Goal: Information Seeking & Learning: Learn about a topic

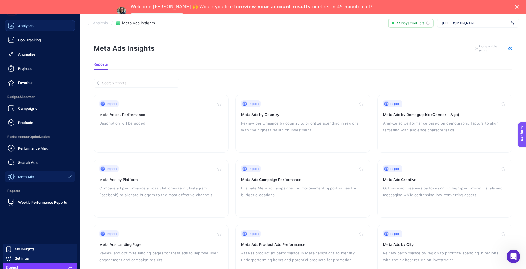
click at [39, 25] on link "Analyses" at bounding box center [40, 25] width 71 height 11
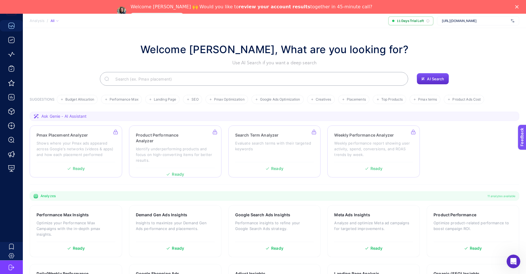
click at [511, 20] on img at bounding box center [512, 21] width 3 height 6
click at [498, 80] on div "AI Search" at bounding box center [274, 79] width 489 height 14
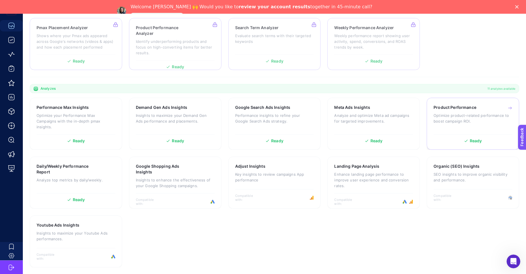
scroll to position [108, 0]
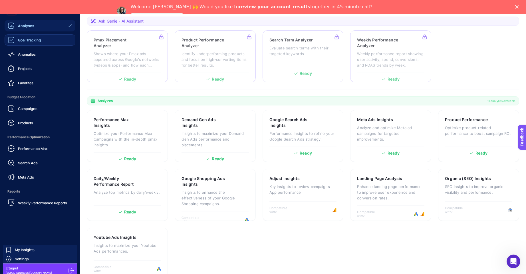
click at [8, 40] on icon at bounding box center [11, 40] width 7 height 7
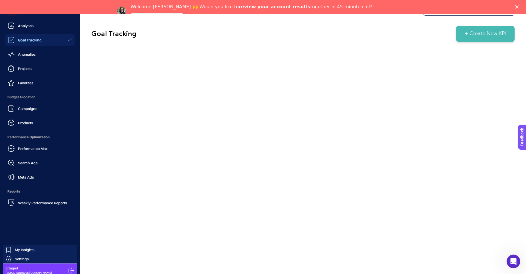
scroll to position [14, 0]
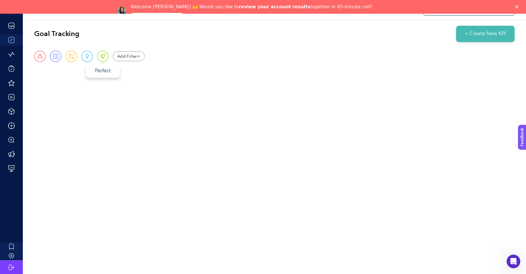
click at [101, 54] on span at bounding box center [102, 56] width 5 height 5
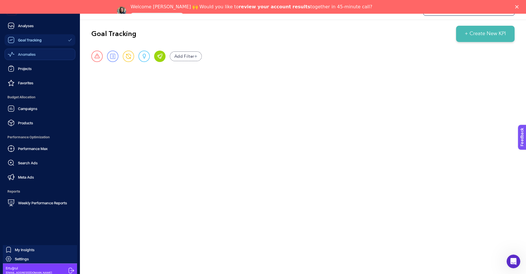
click at [15, 56] on div "Anomalies" at bounding box center [22, 54] width 28 height 7
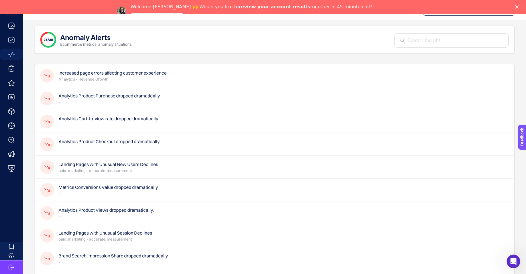
click at [146, 76] on p "Analytics - Revenue Growth" at bounding box center [112, 79] width 108 height 6
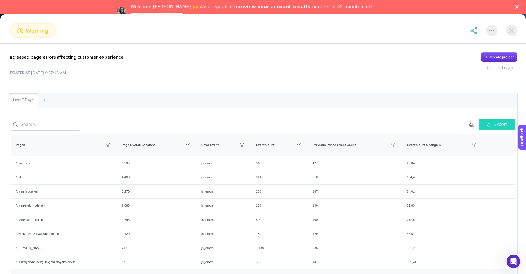
click at [510, 31] on img at bounding box center [511, 30] width 11 height 11
